Goal: Find specific page/section: Find specific page/section

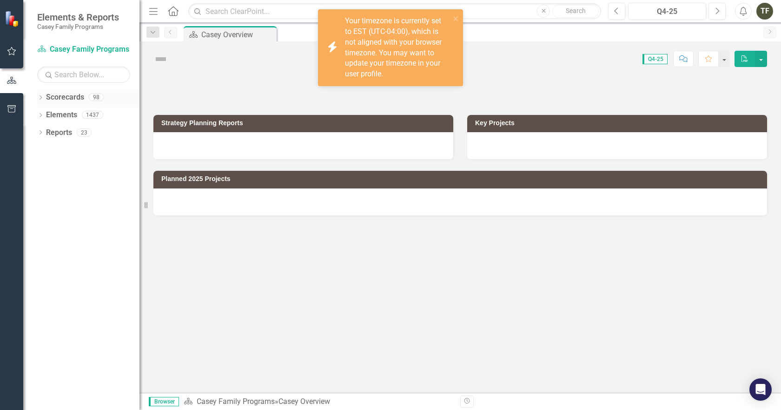
click at [43, 101] on div "Dropdown" at bounding box center [40, 98] width 7 height 8
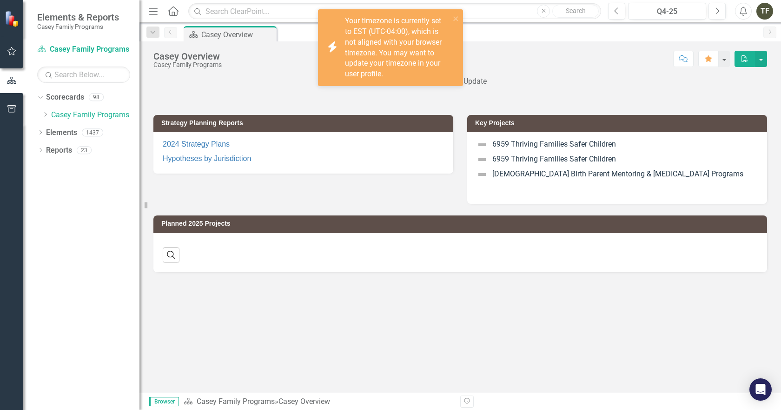
click at [41, 110] on div "Dropdown Scorecards 98 Dropdown [PERSON_NAME] Family Programs Dropdown Strategi…" at bounding box center [88, 107] width 102 height 35
click at [43, 112] on icon "Dropdown" at bounding box center [45, 115] width 7 height 6
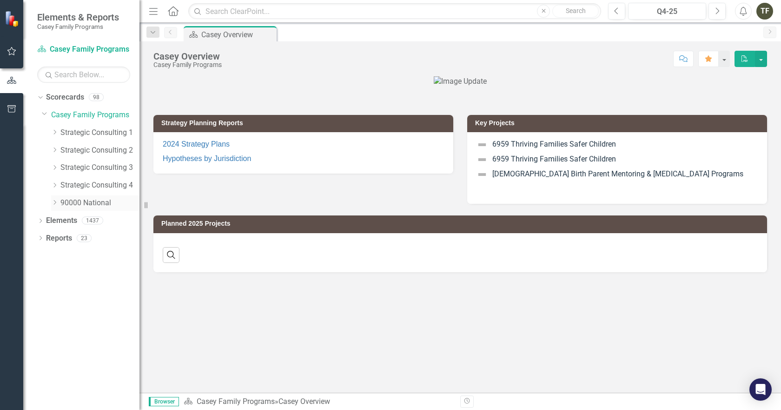
click at [54, 203] on icon "Dropdown" at bounding box center [54, 203] width 7 height 6
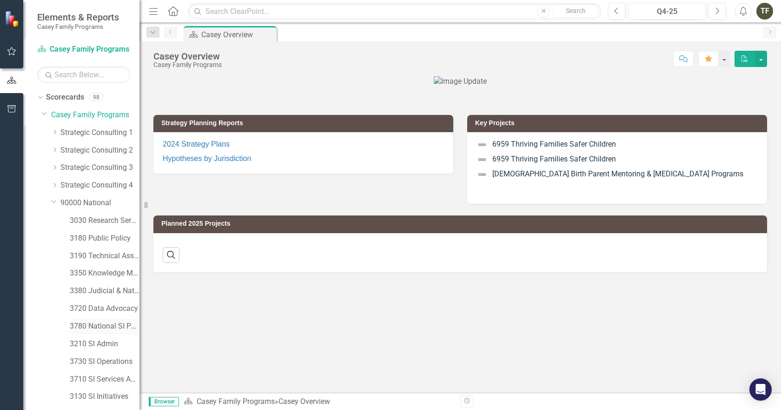
click at [85, 326] on link "3780 National SI Partnerships" at bounding box center [105, 326] width 70 height 11
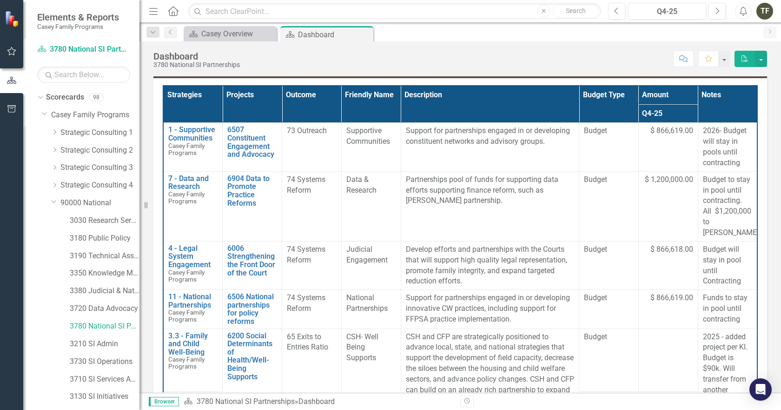
click at [446, 293] on p "Support for partnerships engaged in or developing innovative CW practices, incl…" at bounding box center [490, 309] width 168 height 32
drag, startPoint x: 548, startPoint y: 142, endPoint x: 428, endPoint y: 130, distance: 120.1
click at [428, 130] on p "Support for partnerships engaged in or developing constituent networks and advi…" at bounding box center [490, 136] width 168 height 21
drag, startPoint x: 550, startPoint y: 140, endPoint x: 453, endPoint y: 135, distance: 97.3
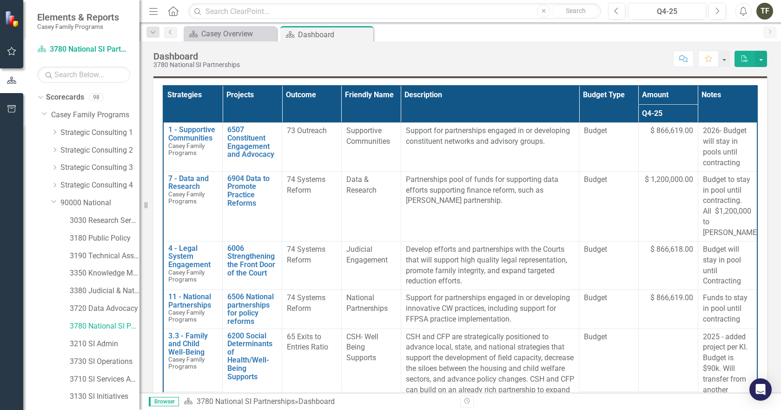
click at [453, 135] on p "Support for partnerships engaged in or developing constituent networks and advi…" at bounding box center [490, 136] width 168 height 21
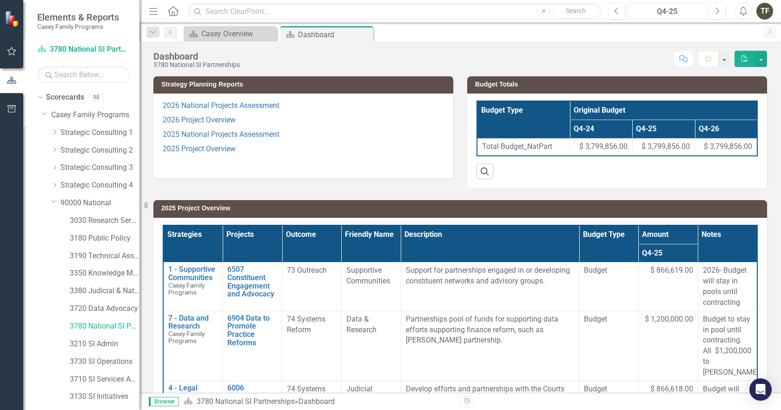
click at [666, 6] on button "Q4-25" at bounding box center [667, 11] width 78 height 17
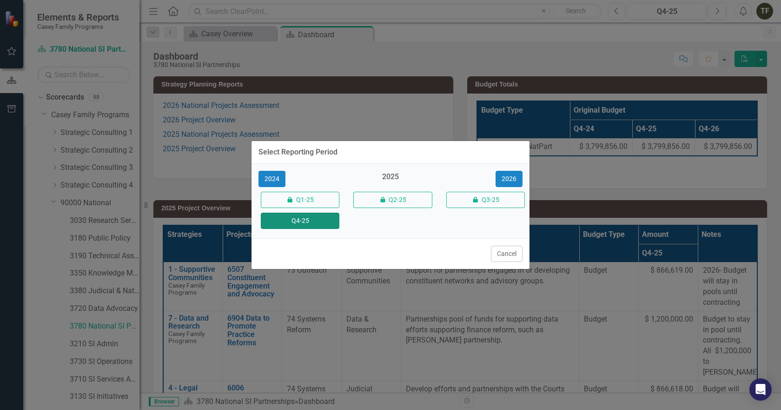
click at [303, 220] on button "Q4-25" at bounding box center [300, 221] width 79 height 16
